Goal: Use online tool/utility: Utilize a website feature to perform a specific function

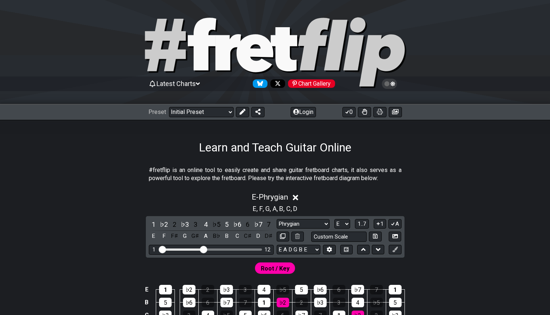
select select "Phrygian"
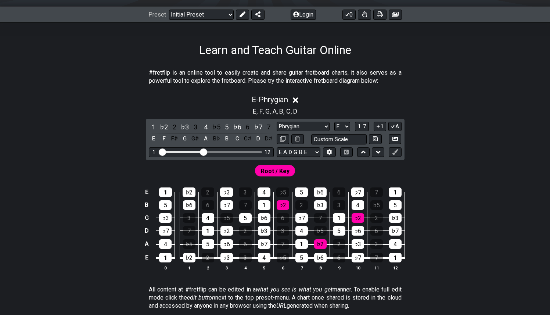
scroll to position [99, 0]
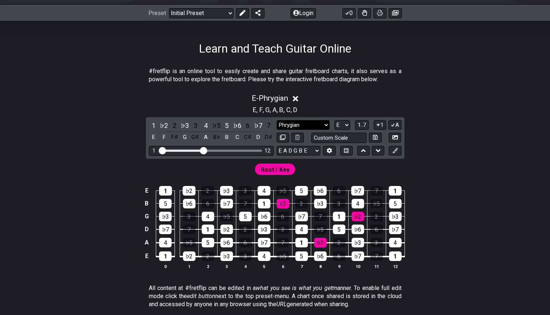
click at [323, 122] on select "Minor Pentatonic Click to edit Minor Pentatonic Major Pentatonic Minor Blues Ma…" at bounding box center [303, 125] width 53 height 10
click at [322, 125] on select "Minor Pentatonic Click to edit Minor Pentatonic Major Pentatonic Minor Blues Ma…" at bounding box center [303, 125] width 53 height 10
click at [347, 127] on select "A♭ A A♯ B♭ B C C♯ D♭ D D♯ E♭ E F F♯ G♭ G G♯" at bounding box center [342, 125] width 16 height 10
click at [334, 120] on select "A♭ A A♯ B♭ B C C♯ D♭ D D♯ E♭ E F F♯ G♭ G G♯" at bounding box center [342, 125] width 16 height 10
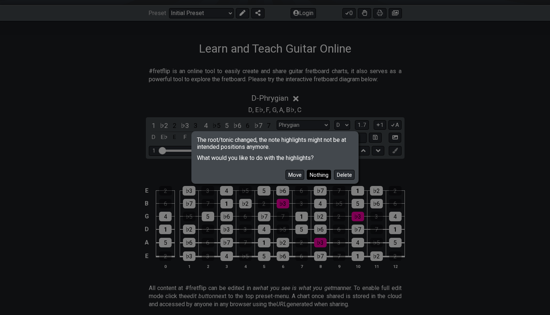
click at [315, 175] on button "Nothing" at bounding box center [319, 175] width 24 height 10
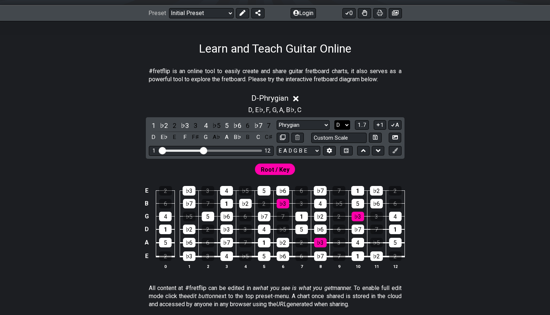
click at [336, 123] on select "A♭ A A♯ B♭ B C C♯ D♭ D D♯ E♭ E F F♯ G♭ G G♯" at bounding box center [342, 125] width 16 height 10
select select "E"
click at [334, 120] on select "A♭ A A♯ B♭ B C C♯ D♭ D D♯ E♭ E F F♯ G♭ G G♯" at bounding box center [342, 125] width 16 height 10
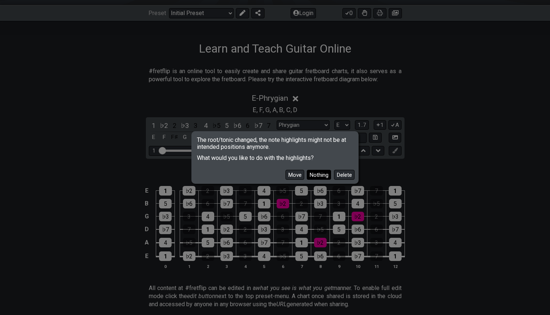
click at [318, 176] on button "Nothing" at bounding box center [319, 175] width 24 height 10
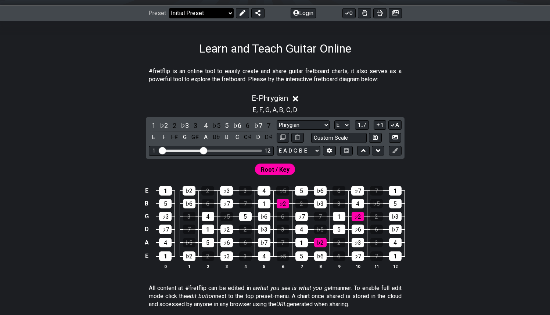
click at [206, 11] on select "Welcome to #fretflip! Initial Preset Custom Preset Minor Pentatonic Major Penta…" at bounding box center [201, 13] width 65 height 10
click at [316, 124] on select "Minor Pentatonic Click to edit Minor Pentatonic Major Pentatonic Minor Blues Ma…" at bounding box center [303, 125] width 53 height 10
select select "Major / [PERSON_NAME]"
click at [277, 120] on select "Minor Pentatonic Click to edit Minor Pentatonic Major Pentatonic Minor Blues Ma…" at bounding box center [303, 125] width 53 height 10
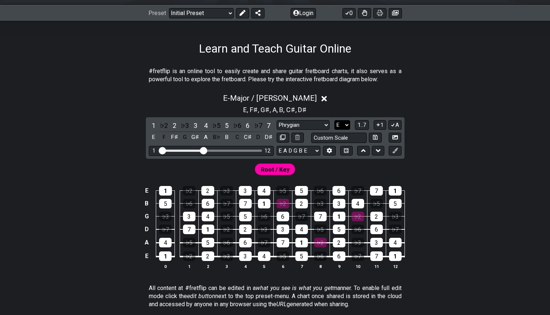
click at [343, 125] on select "A♭ A A♯ B♭ B C C♯ D♭ D D♯ E♭ E F F♯ G♭ G G♯" at bounding box center [342, 125] width 16 height 10
click at [334, 120] on select "A♭ A A♯ B♭ B C C♯ D♭ D D♯ E♭ E F F♯ G♭ G G♯" at bounding box center [342, 125] width 16 height 10
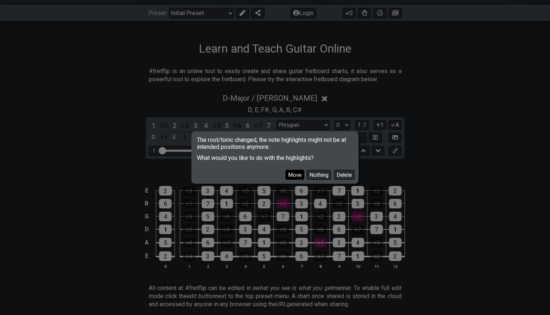
click at [300, 174] on button "Move" at bounding box center [295, 175] width 19 height 10
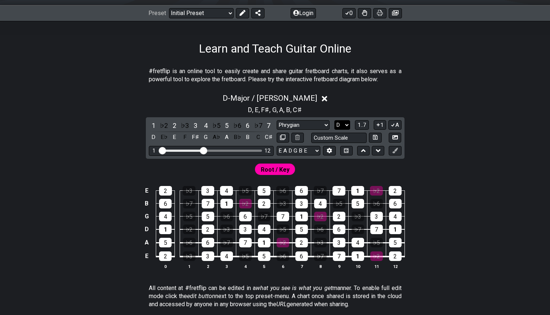
click at [345, 121] on select "A♭ A A♯ B♭ B C C♯ D♭ D D♯ E♭ E F F♯ G♭ G G♯" at bounding box center [342, 125] width 16 height 10
click at [334, 120] on select "A♭ A A♯ B♭ B C C♯ D♭ D D♯ E♭ E F F♯ G♭ G G♯" at bounding box center [342, 125] width 16 height 10
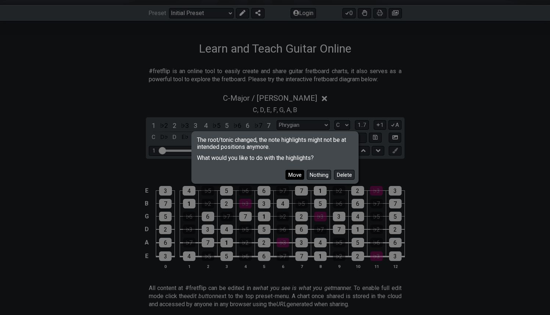
click at [293, 172] on button "Move" at bounding box center [295, 175] width 19 height 10
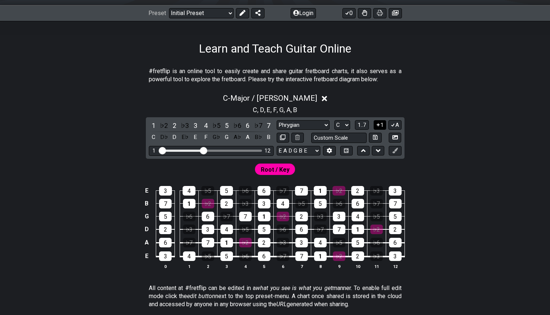
click at [380, 123] on button "1" at bounding box center [380, 125] width 12 height 10
click at [381, 124] on button "1" at bounding box center [380, 125] width 12 height 10
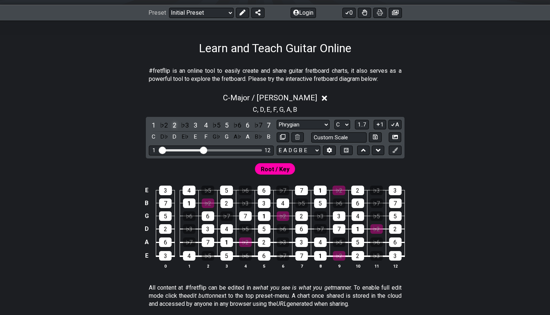
click at [172, 123] on div "2" at bounding box center [175, 125] width 10 height 10
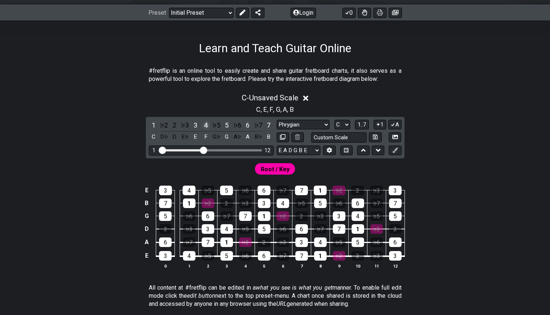
click at [207, 125] on div "4" at bounding box center [206, 125] width 10 height 10
click at [250, 124] on div "6" at bounding box center [248, 125] width 10 height 10
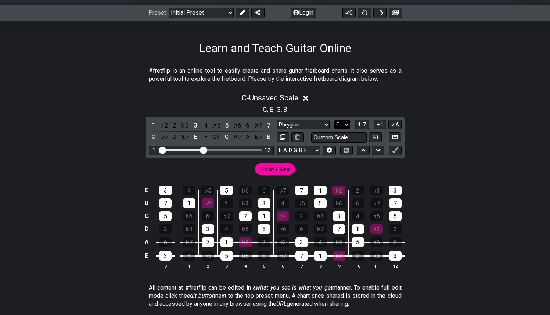
click at [346, 126] on select "A♭ A A♯ B♭ B C C♯ D♭ D D♯ E♭ E F F♯ G♭ G G♯" at bounding box center [342, 125] width 16 height 10
click at [334, 120] on select "A♭ A A♯ B♭ B C C♯ D♭ D D♯ E♭ E F F♯ G♭ G G♯" at bounding box center [342, 125] width 16 height 10
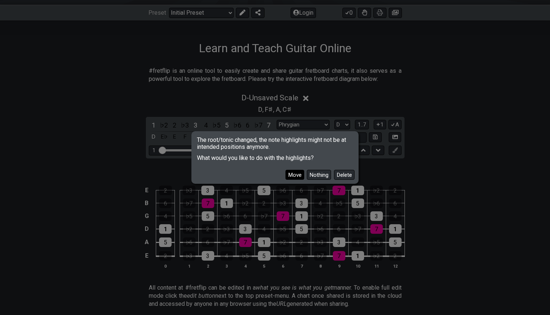
click at [286, 174] on button "Move" at bounding box center [295, 175] width 19 height 10
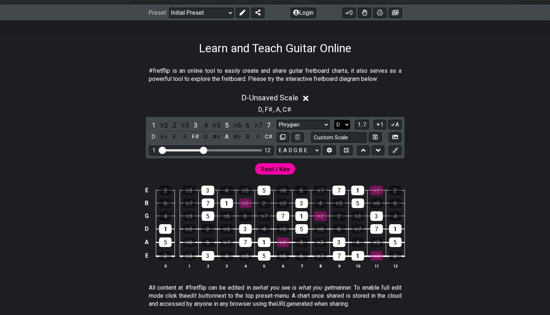
click at [344, 125] on select "A♭ A A♯ B♭ B C C♯ D♭ D D♯ E♭ E F F♯ G♭ G G♯" at bounding box center [342, 125] width 16 height 10
click at [334, 120] on select "A♭ A A♯ B♭ B C C♯ D♭ D D♯ E♭ E F F♯ G♭ G G♯" at bounding box center [342, 125] width 16 height 10
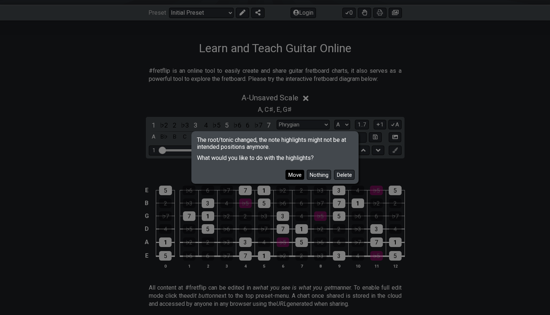
click at [295, 176] on button "Move" at bounding box center [295, 175] width 19 height 10
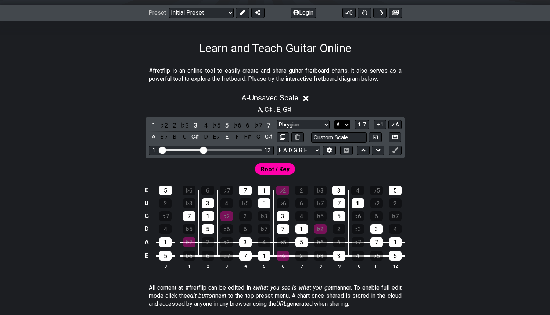
click at [344, 122] on select "A♭ A A♯ B♭ B C C♯ D♭ D D♯ E♭ E F F♯ G♭ G G♯" at bounding box center [342, 125] width 16 height 10
click at [334, 120] on select "A♭ A A♯ B♭ B C C♯ D♭ D D♯ E♭ E F F♯ G♭ G G♯" at bounding box center [342, 125] width 16 height 10
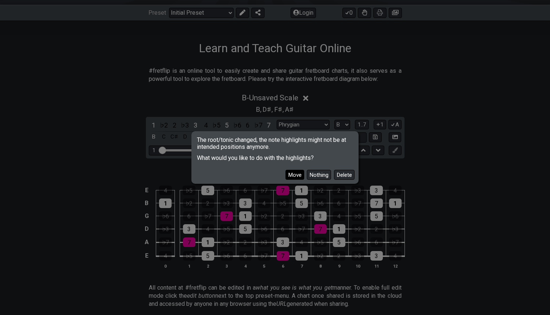
click at [294, 173] on button "Move" at bounding box center [295, 175] width 19 height 10
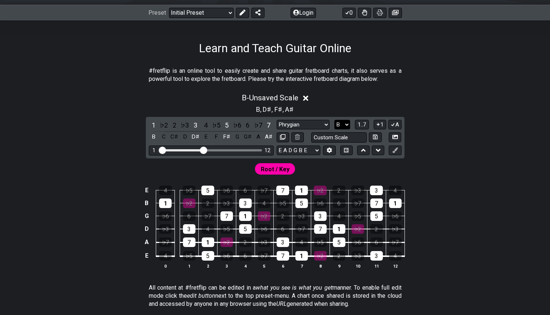
click at [352, 129] on div "Minor Pentatonic Click to edit Minor Pentatonic Major Pentatonic Minor Blues Ma…" at bounding box center [339, 125] width 125 height 10
click at [346, 125] on select "A♭ A A♯ B♭ B C C♯ D♭ D D♯ E♭ E F F♯ G♭ G G♯" at bounding box center [342, 125] width 16 height 10
select select "D"
click at [334, 120] on select "A♭ A A♯ B♭ B C C♯ D♭ D D♯ E♭ E F F♯ G♭ G G♯" at bounding box center [342, 125] width 16 height 10
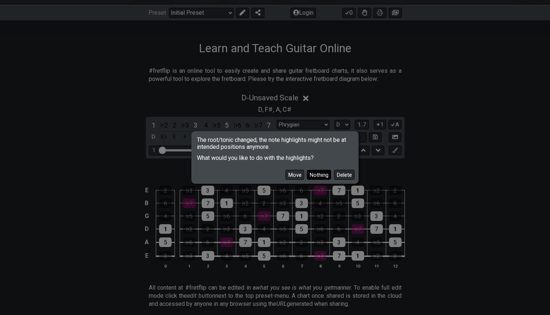
click at [314, 175] on button "Nothing" at bounding box center [319, 175] width 24 height 10
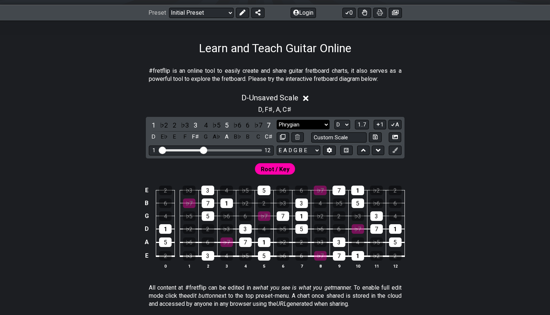
click at [321, 127] on select "Minor Pentatonic Click to edit Minor Pentatonic Major Pentatonic Minor Blues Ma…" at bounding box center [303, 125] width 53 height 10
click at [300, 124] on select "Minor Pentatonic Click to edit Minor Pentatonic Major Pentatonic Minor Blues Ma…" at bounding box center [303, 125] width 53 height 10
click at [317, 125] on select "Minor Pentatonic Click to edit Minor Pentatonic Major Pentatonic Minor Blues Ma…" at bounding box center [303, 125] width 53 height 10
select select "Dorian"
click at [277, 120] on select "Minor Pentatonic Click to edit Minor Pentatonic Major Pentatonic Minor Blues Ma…" at bounding box center [303, 125] width 53 height 10
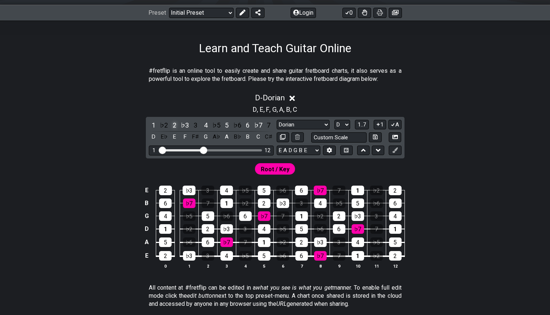
click at [175, 124] on div "2" at bounding box center [175, 125] width 10 height 10
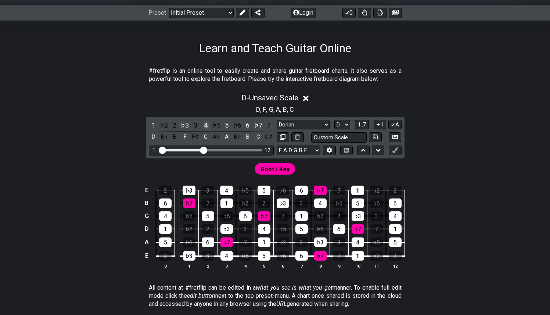
click at [207, 126] on div "4" at bounding box center [206, 125] width 10 height 10
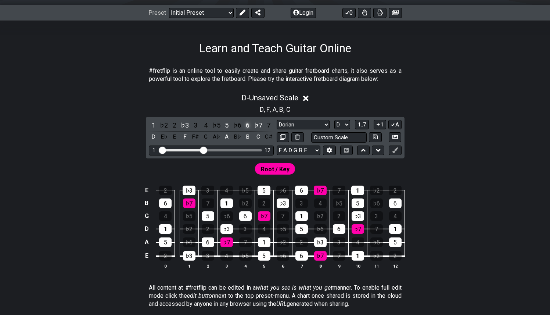
click at [250, 125] on div "6" at bounding box center [248, 125] width 10 height 10
